Goal: Information Seeking & Learning: Learn about a topic

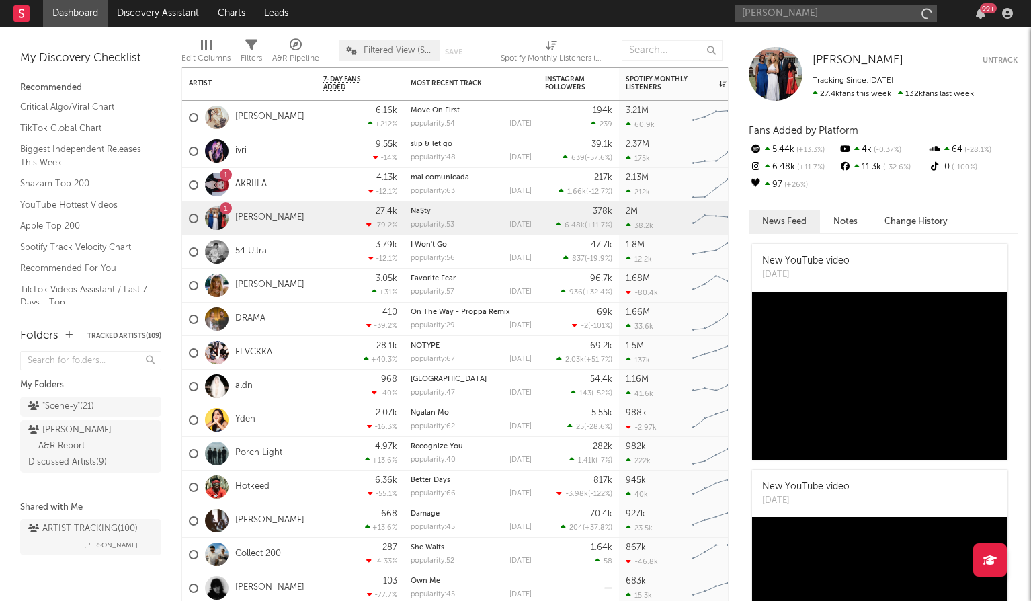
type input "[PERSON_NAME]"
click at [815, 11] on input "[PERSON_NAME]" at bounding box center [836, 13] width 202 height 17
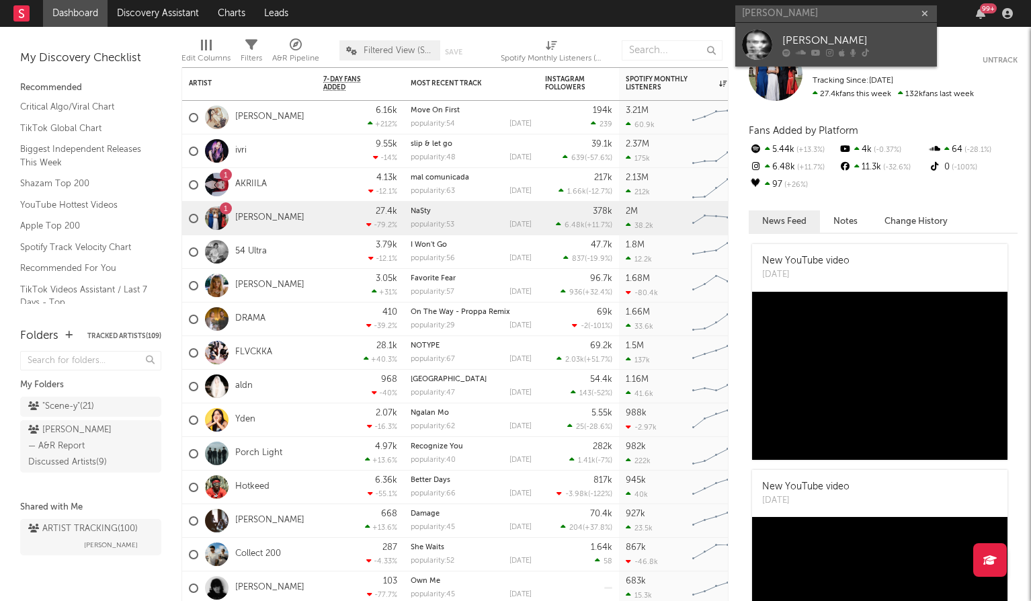
click at [788, 52] on icon at bounding box center [786, 52] width 8 height 8
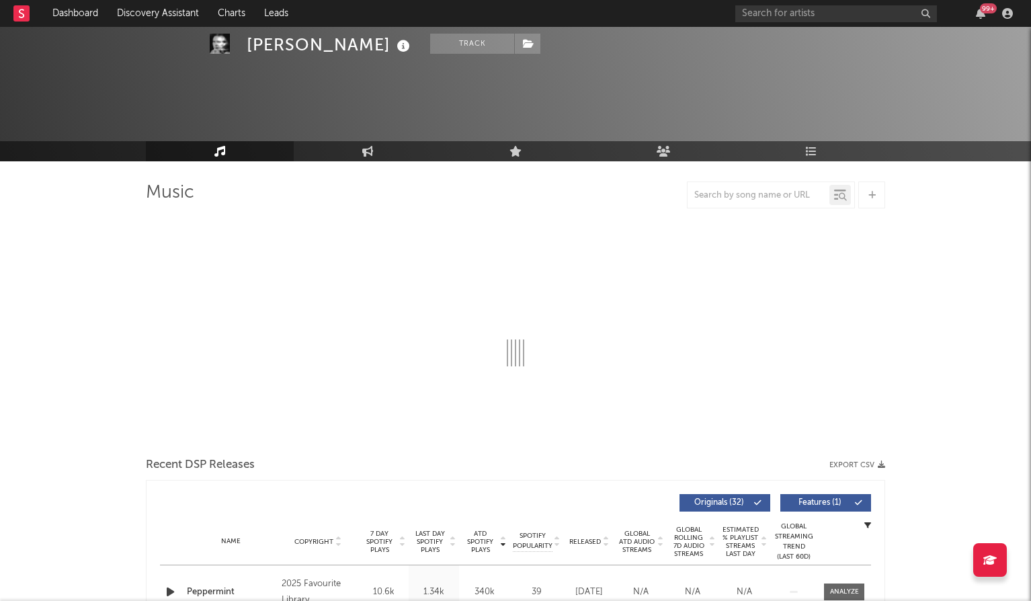
select select "1w"
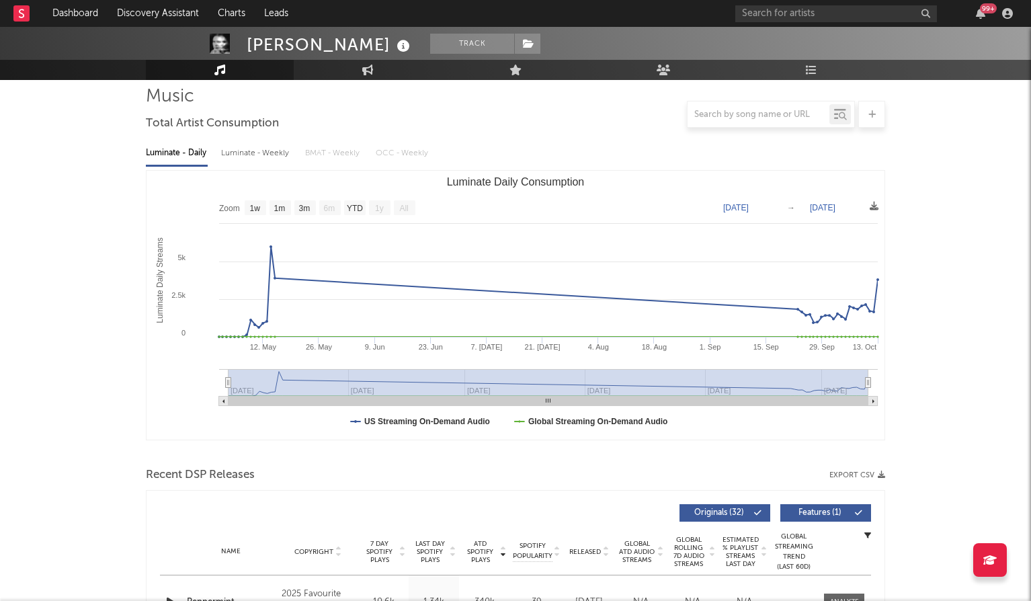
scroll to position [91, 0]
